Goal: Information Seeking & Learning: Learn about a topic

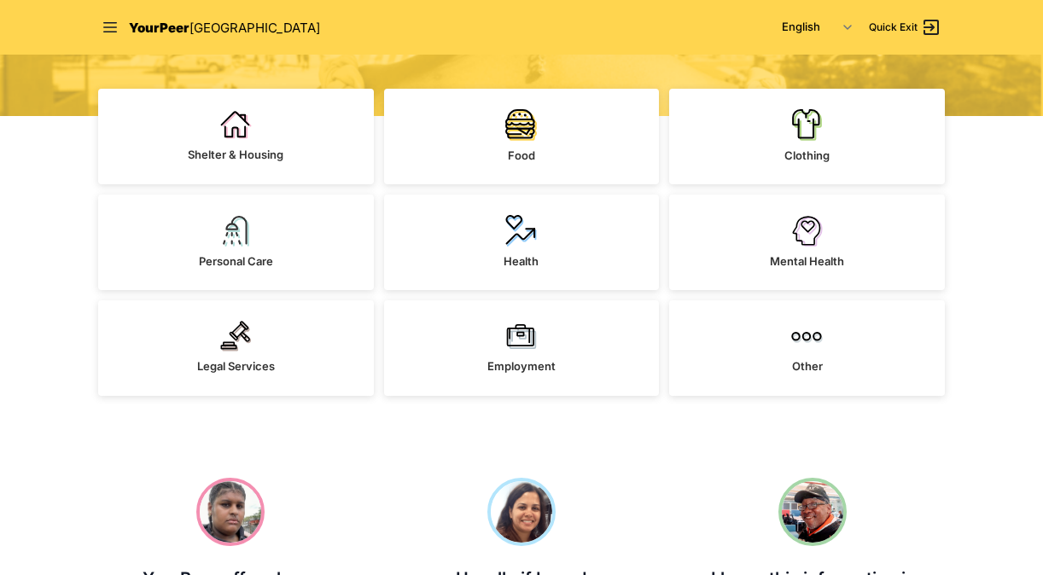
scroll to position [408, 0]
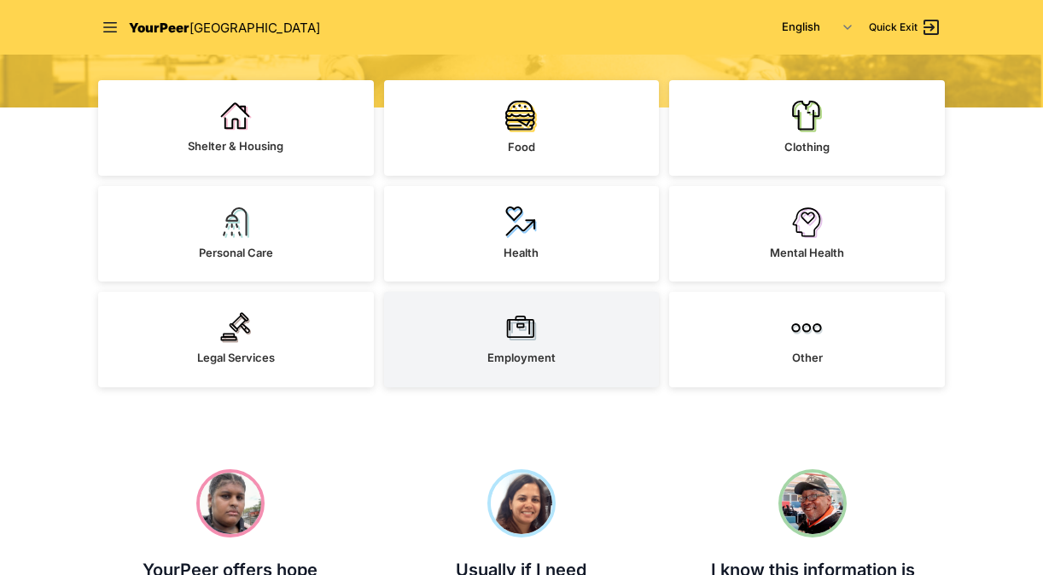
click at [579, 331] on link "Employment" at bounding box center [522, 340] width 276 height 96
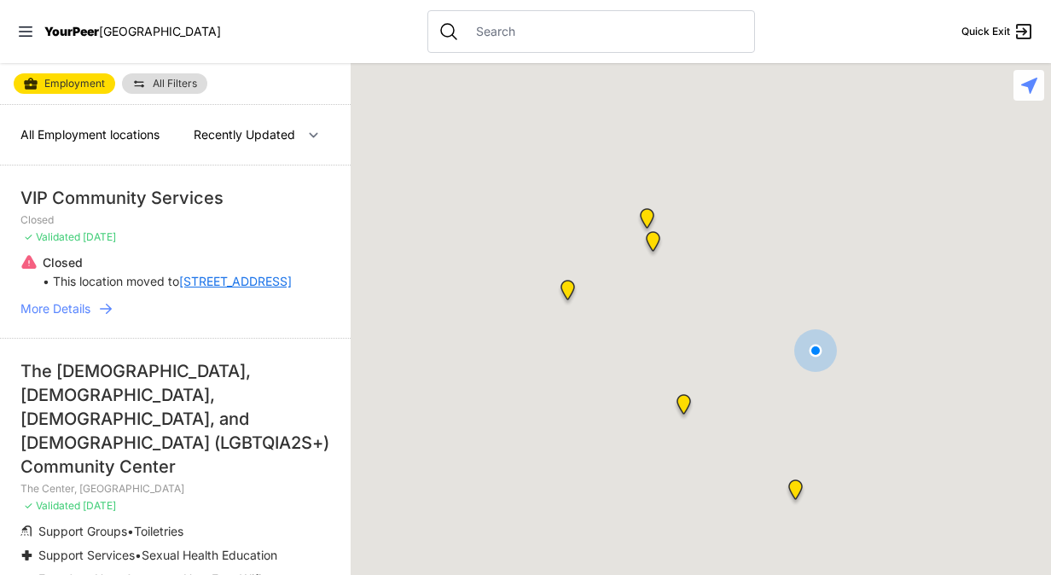
select select "nearby"
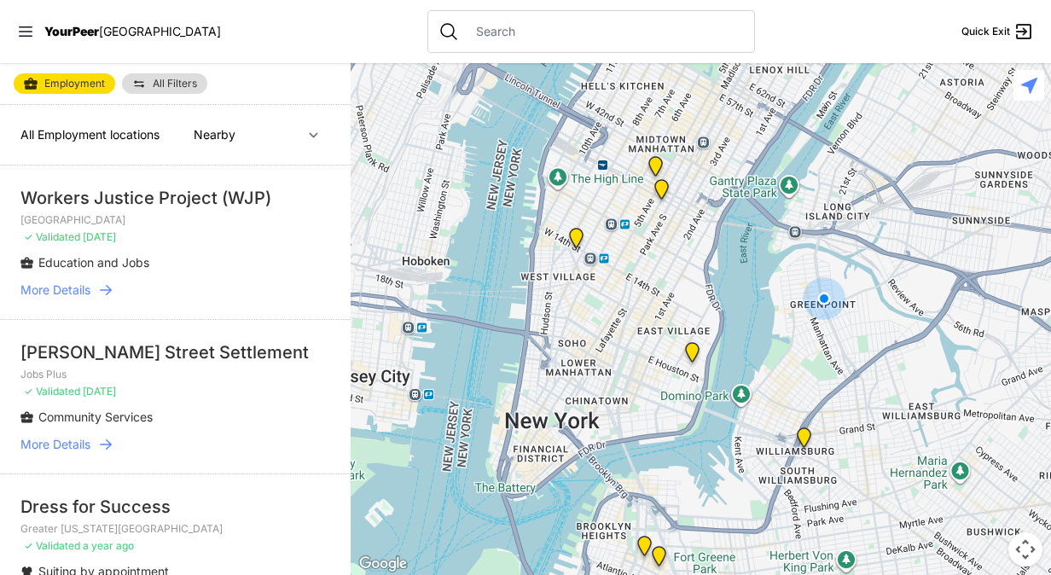
click at [466, 27] on input "text" at bounding box center [605, 31] width 278 height 17
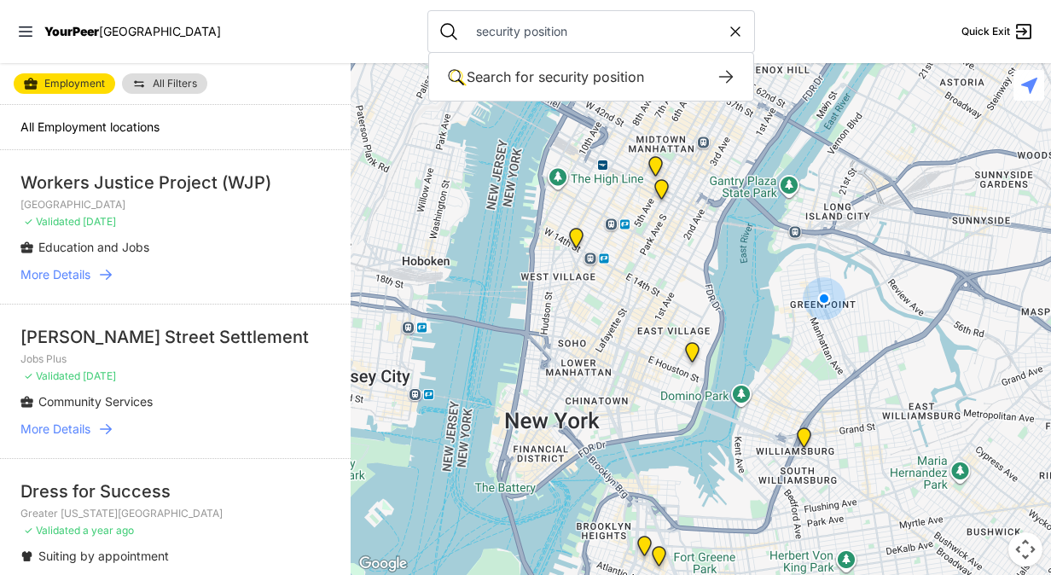
type input "security position"
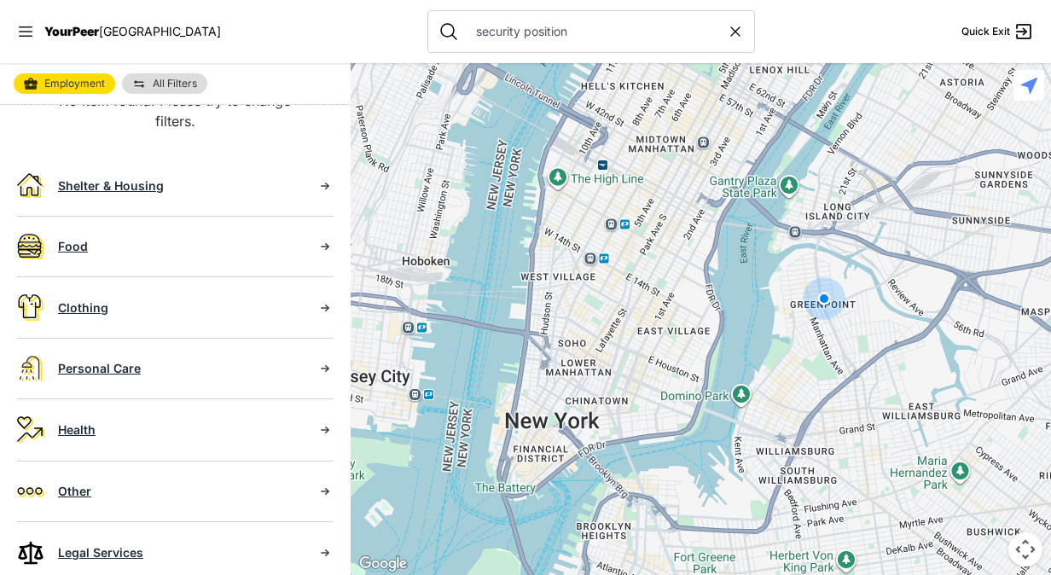
scroll to position [163, 0]
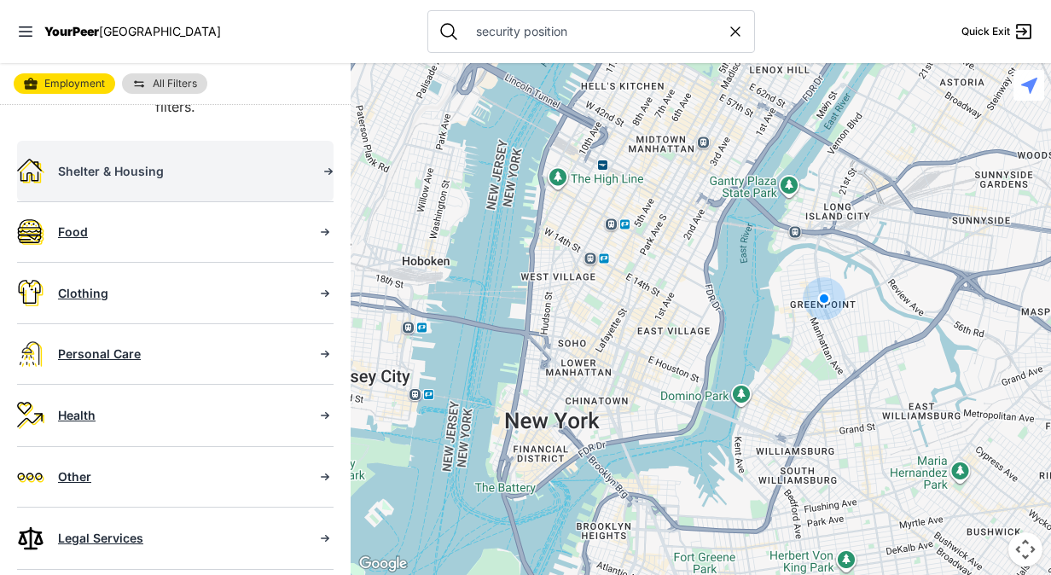
click at [320, 166] on icon at bounding box center [328, 171] width 17 height 17
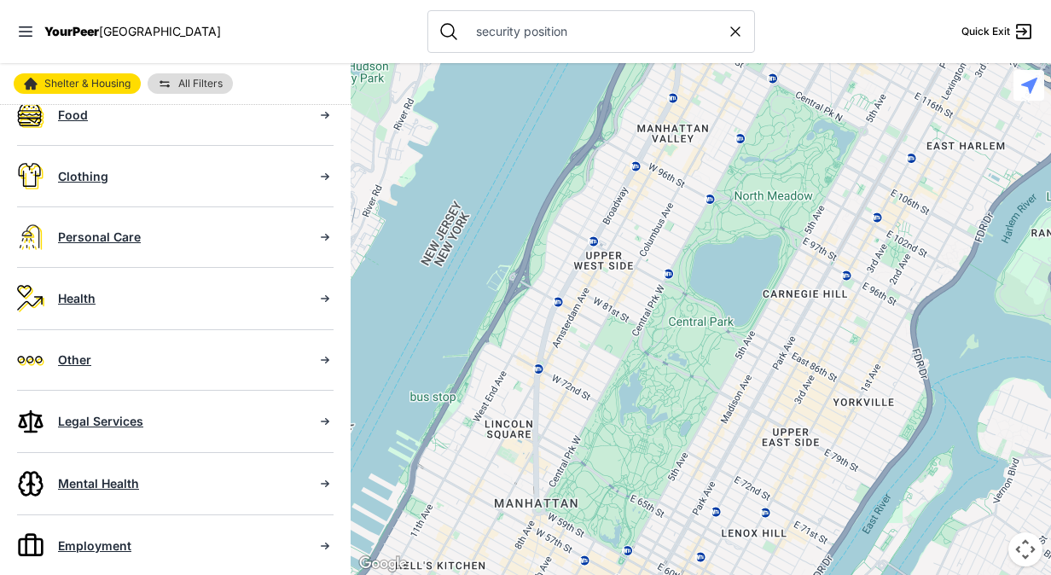
scroll to position [295, 0]
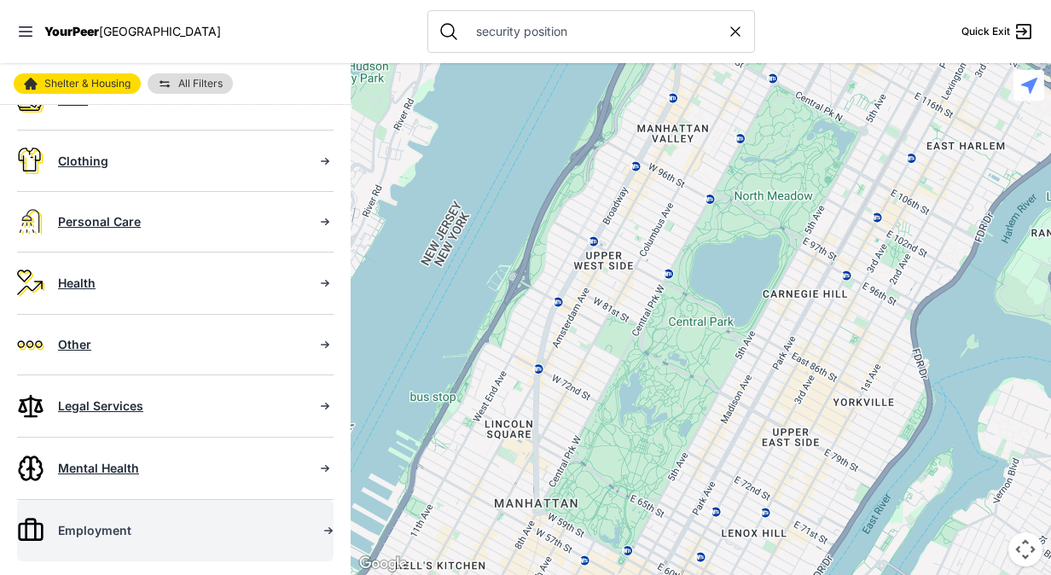
click at [320, 526] on icon at bounding box center [328, 530] width 17 height 17
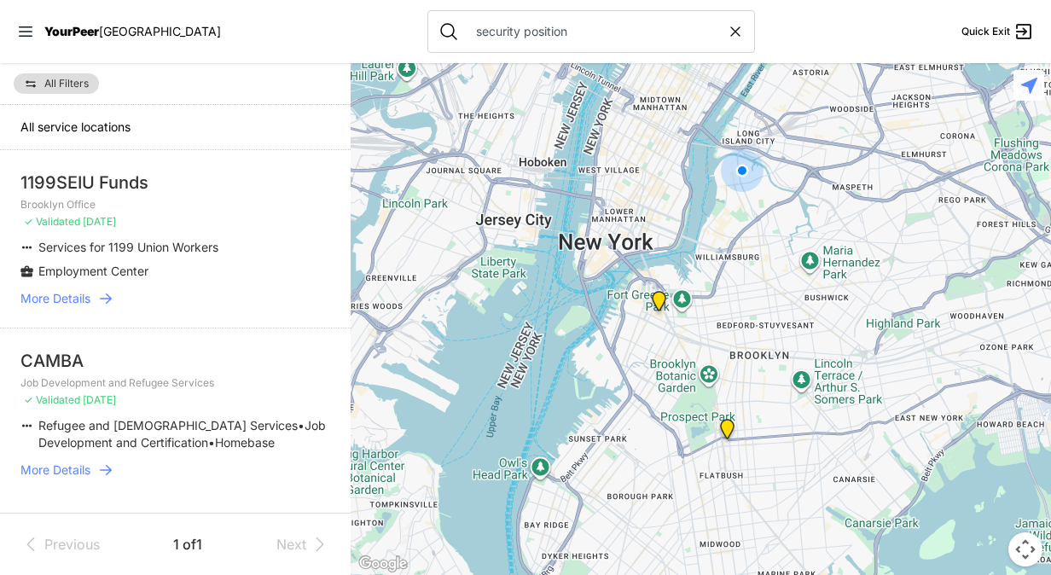
click at [228, 478] on li "[PERSON_NAME] Job Development and Refugee Services ✓ Validated [DATE] Refugee a…" at bounding box center [175, 414] width 351 height 172
click at [300, 539] on span "Next" at bounding box center [291, 544] width 30 height 20
click at [34, 121] on span "All service locations" at bounding box center [75, 126] width 110 height 15
click at [582, 44] on div "security position" at bounding box center [592, 31] width 328 height 43
click at [567, 21] on div "security position" at bounding box center [592, 31] width 328 height 43
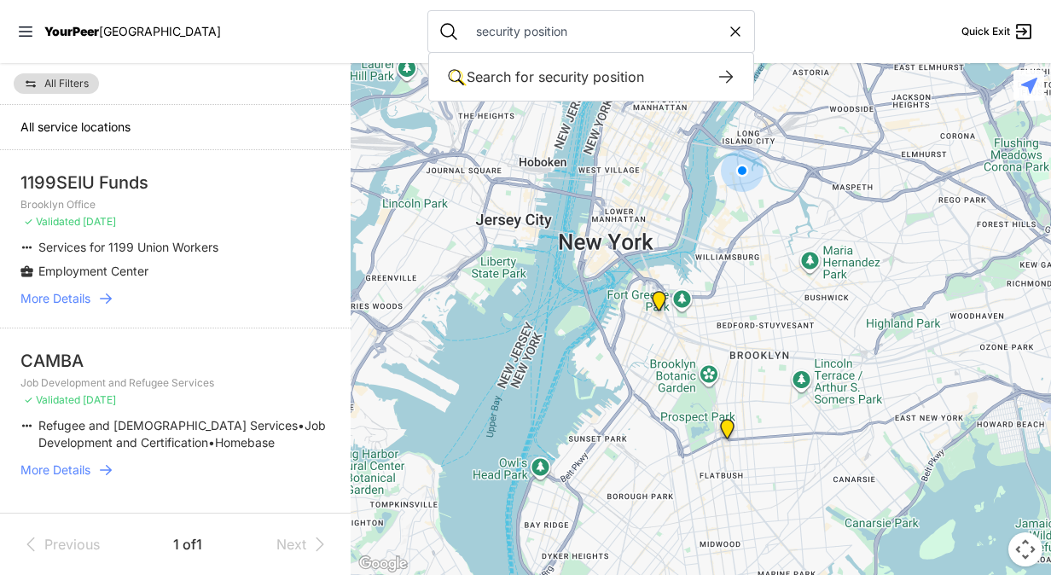
click at [529, 28] on input "security position" at bounding box center [596, 31] width 261 height 17
click at [531, 31] on input "security position" at bounding box center [596, 31] width 261 height 17
type input "security employment"
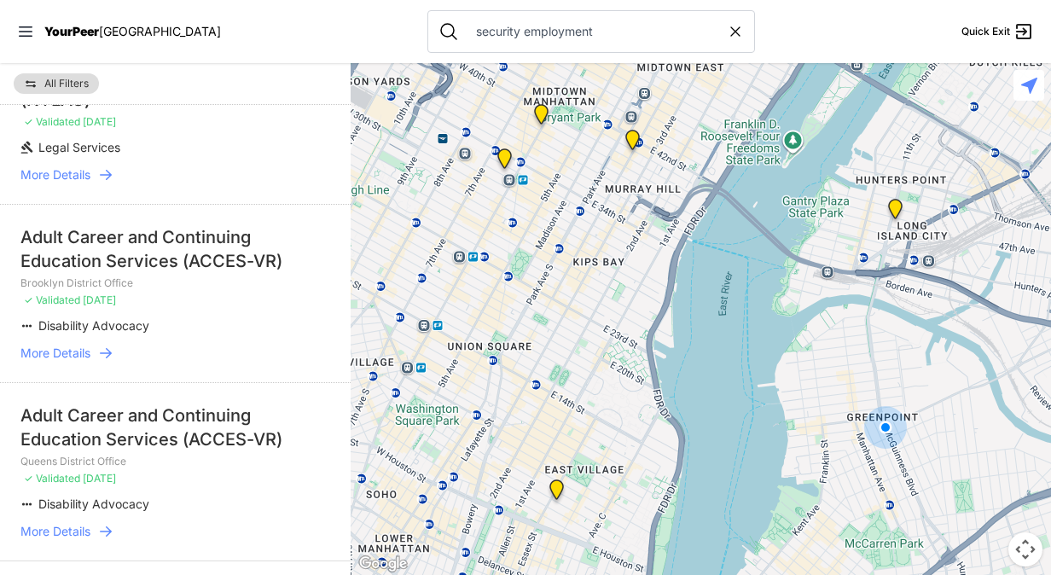
scroll to position [3272, 0]
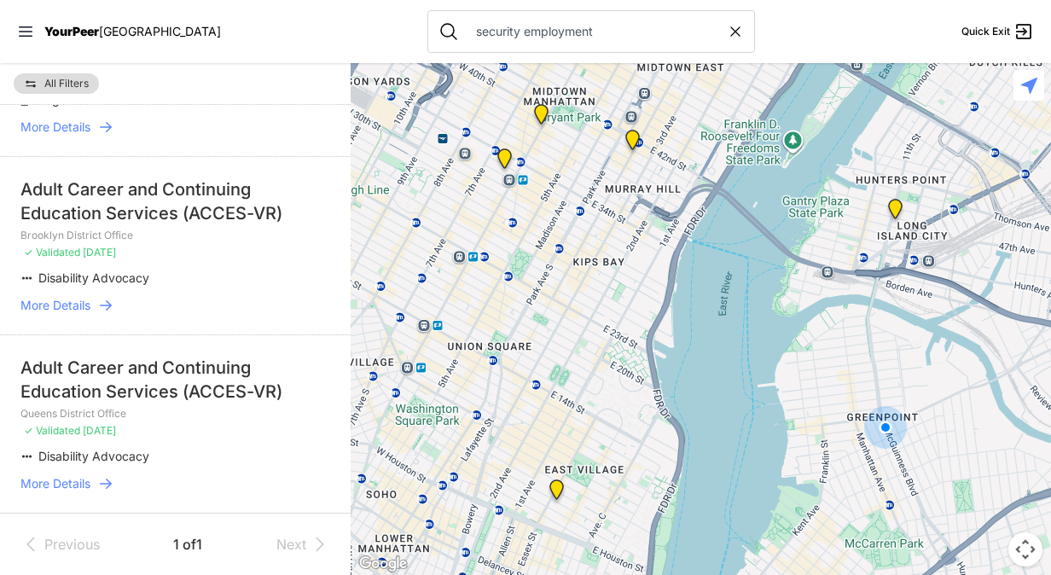
click at [278, 531] on div "Previous 1 of 1 Next" at bounding box center [175, 544] width 351 height 62
click at [102, 485] on icon at bounding box center [105, 483] width 17 height 17
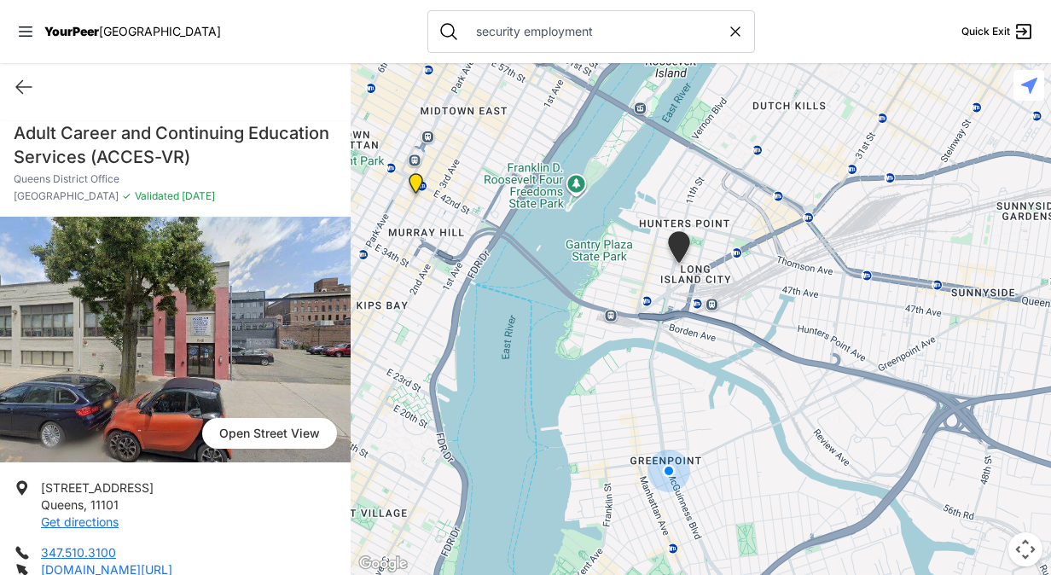
drag, startPoint x: 350, startPoint y: 210, endPoint x: 326, endPoint y: 152, distance: 62.8
click at [326, 152] on main "Quick Exit Adult Career and Continuing Education Services (ACCES-VR) [GEOGRAPHI…" at bounding box center [525, 319] width 1051 height 512
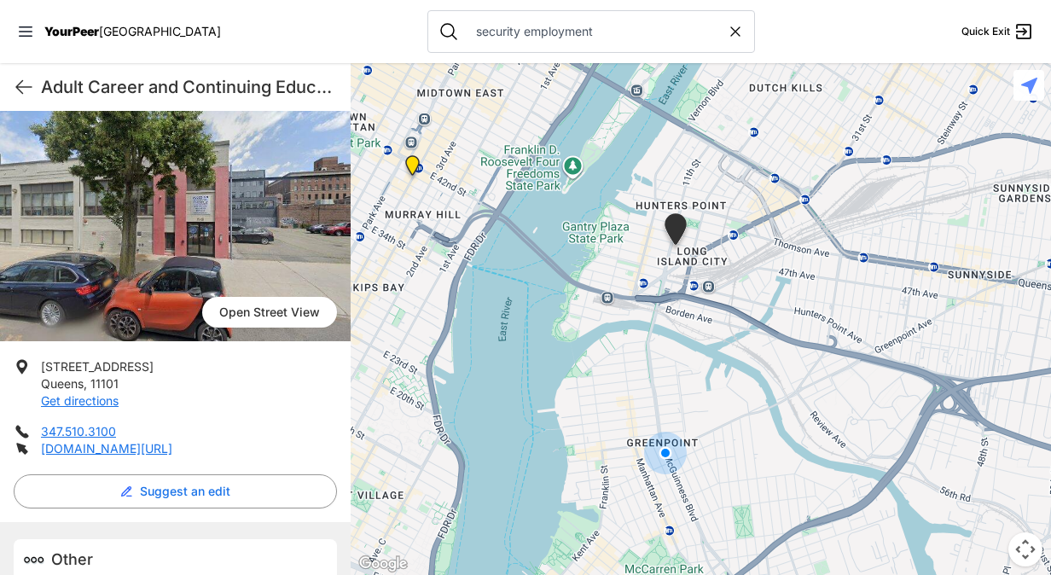
scroll to position [186, 0]
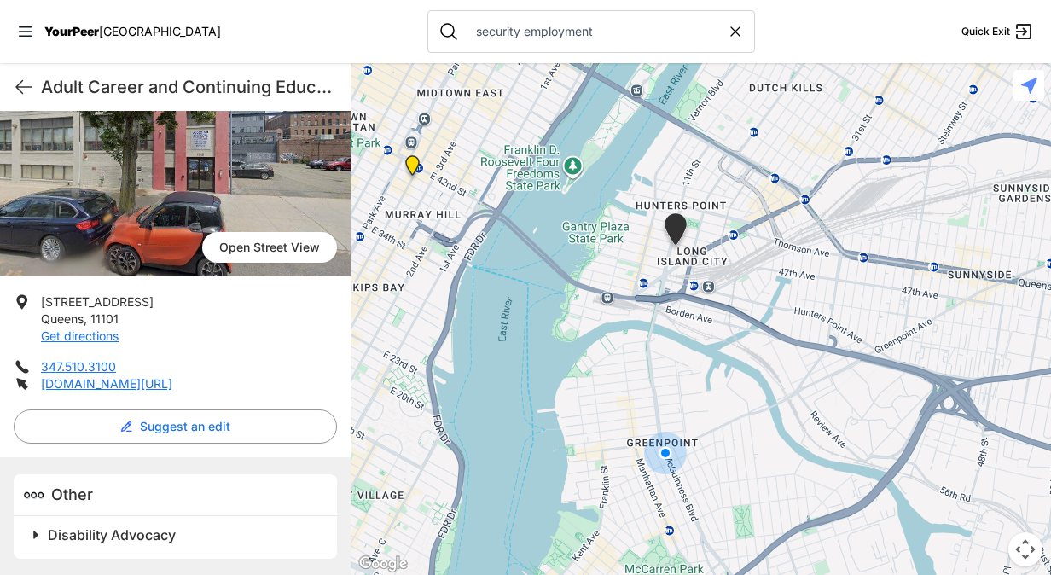
click at [50, 538] on span "Disability Advocacy" at bounding box center [112, 534] width 128 height 17
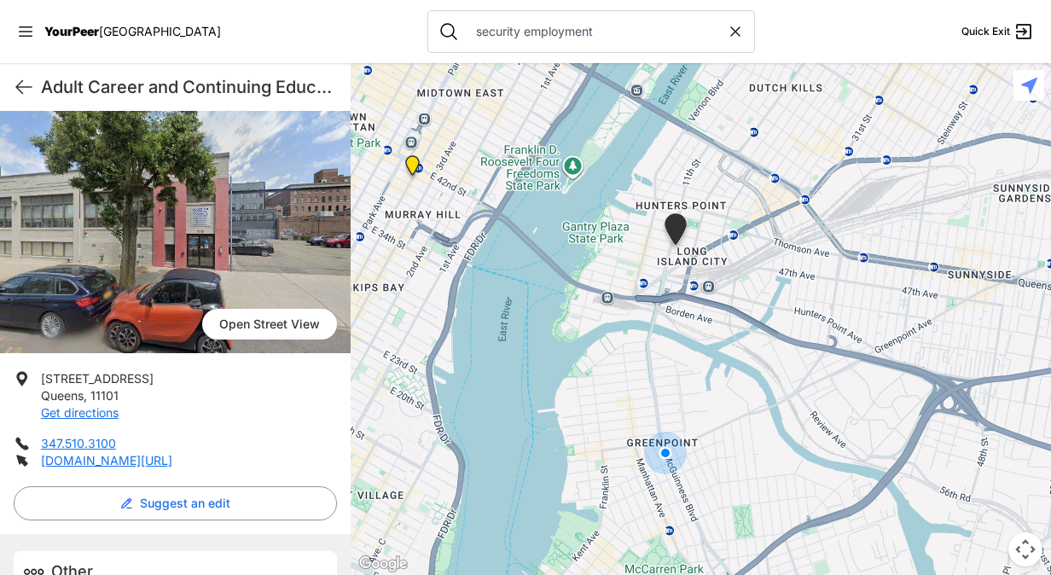
scroll to position [112, 0]
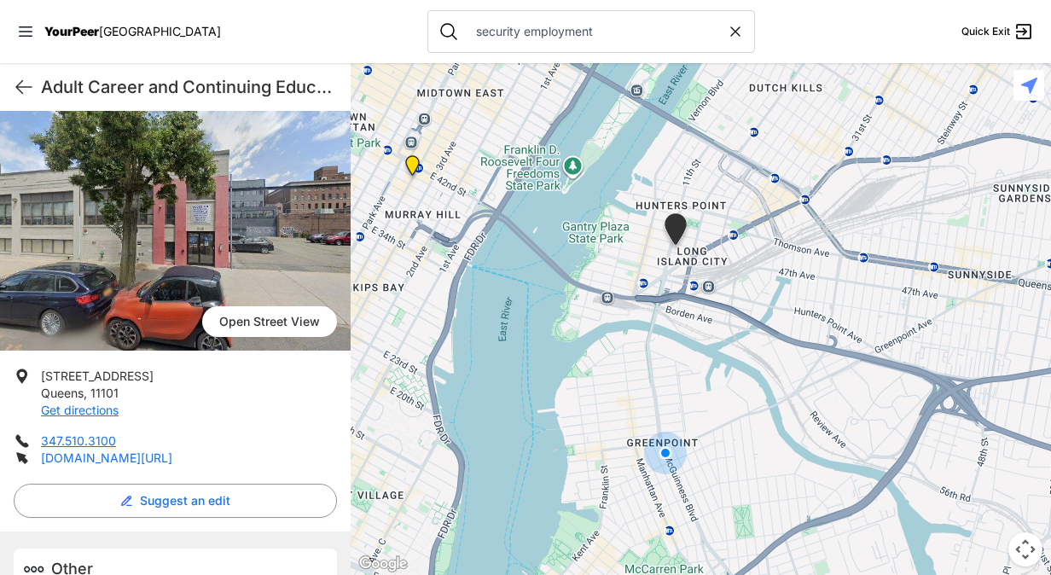
click at [159, 456] on link "[DOMAIN_NAME][URL]" at bounding box center [106, 458] width 131 height 15
